Goal: Task Accomplishment & Management: Use online tool/utility

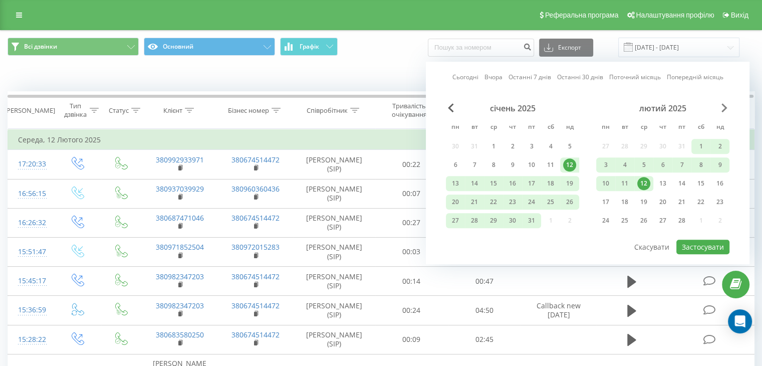
click at [722, 107] on span "Next Month" at bounding box center [724, 107] width 6 height 9
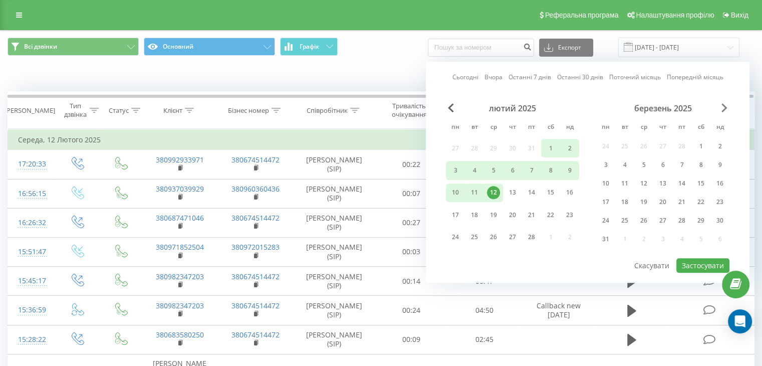
click at [722, 107] on span "Next Month" at bounding box center [724, 107] width 6 height 9
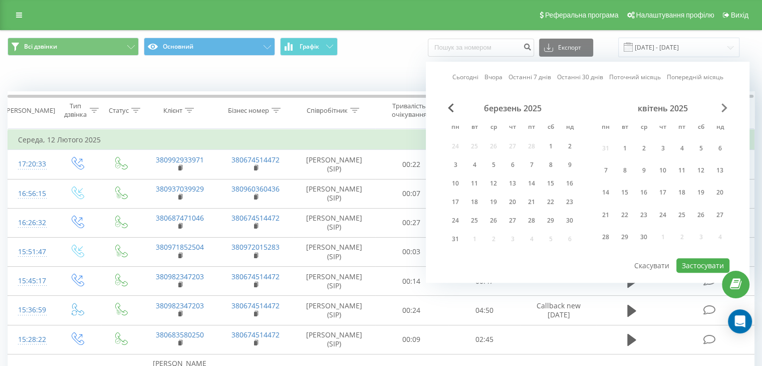
click at [722, 107] on span "Next Month" at bounding box center [724, 107] width 6 height 9
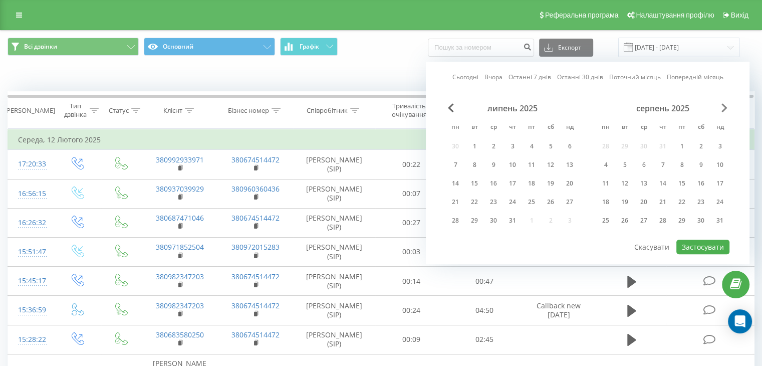
click at [722, 107] on span "Next Month" at bounding box center [724, 107] width 6 height 9
click at [692, 186] on div "20" at bounding box center [700, 183] width 19 height 15
click at [694, 245] on button "Застосувати" at bounding box center [702, 246] width 53 height 15
type input "[DATE] - [DATE]"
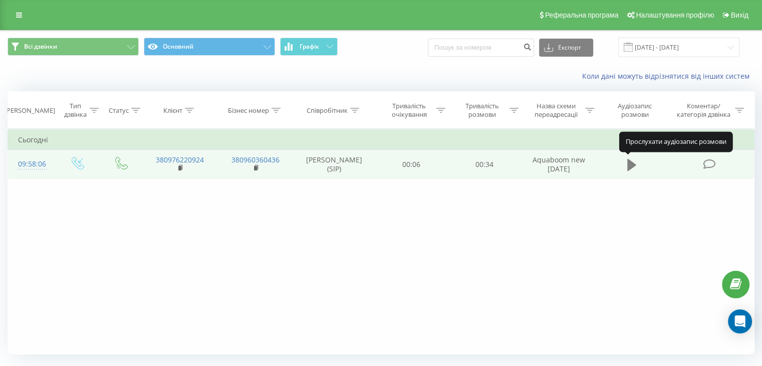
click at [629, 169] on icon at bounding box center [631, 165] width 9 height 12
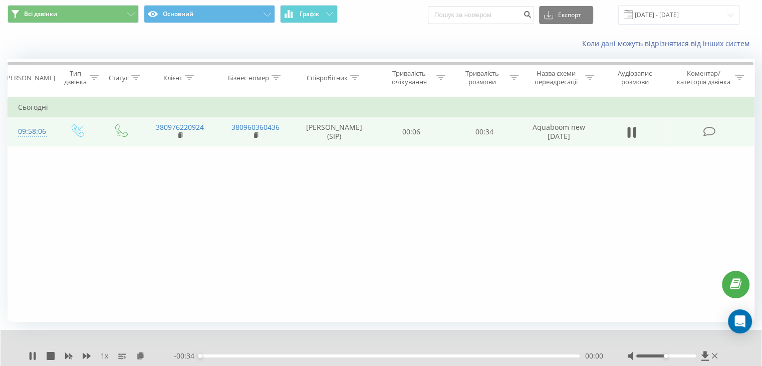
scroll to position [64, 0]
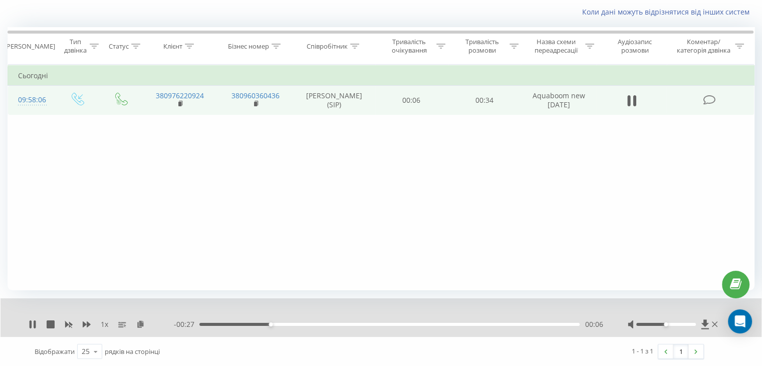
click at [673, 325] on div at bounding box center [674, 324] width 92 height 10
click at [673, 323] on div at bounding box center [666, 324] width 60 height 3
click at [679, 323] on div at bounding box center [666, 324] width 60 height 3
click at [682, 324] on div at bounding box center [666, 324] width 60 height 3
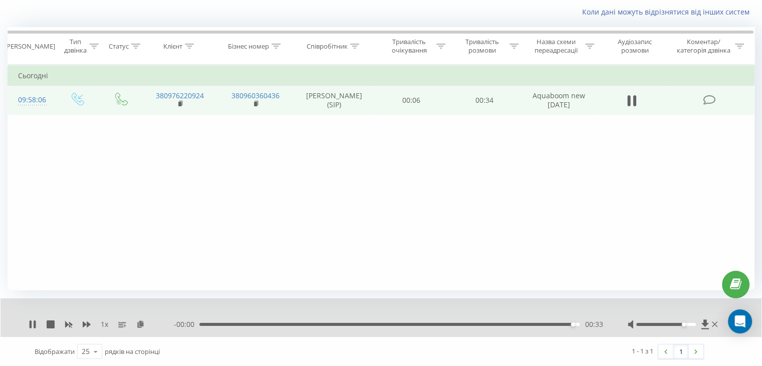
click at [314, 219] on div "Фільтрувати за умовою Дорівнює Введіть значення Скасувати OK Фільтрувати за умо…" at bounding box center [381, 177] width 747 height 225
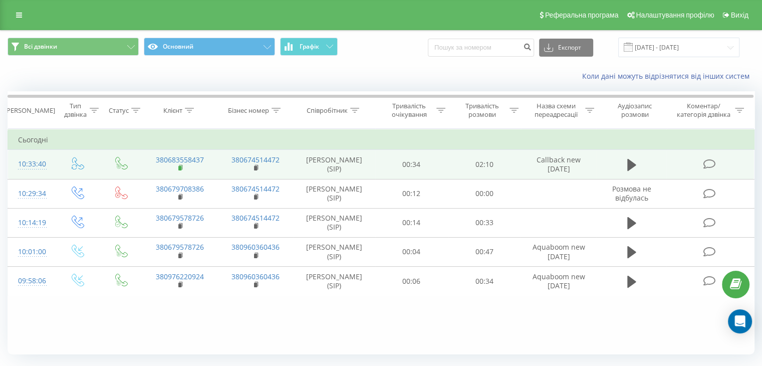
click at [178, 167] on rect at bounding box center [179, 168] width 3 height 5
